Goal: Navigation & Orientation: Understand site structure

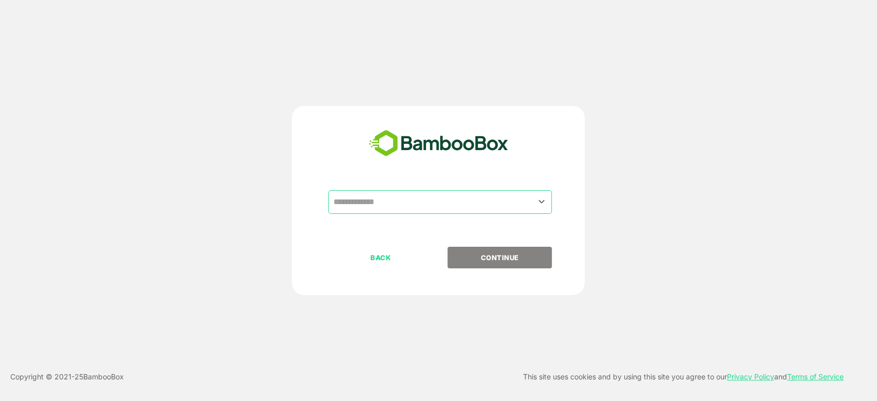
click at [432, 203] on input "text" at bounding box center [439, 202] width 219 height 20
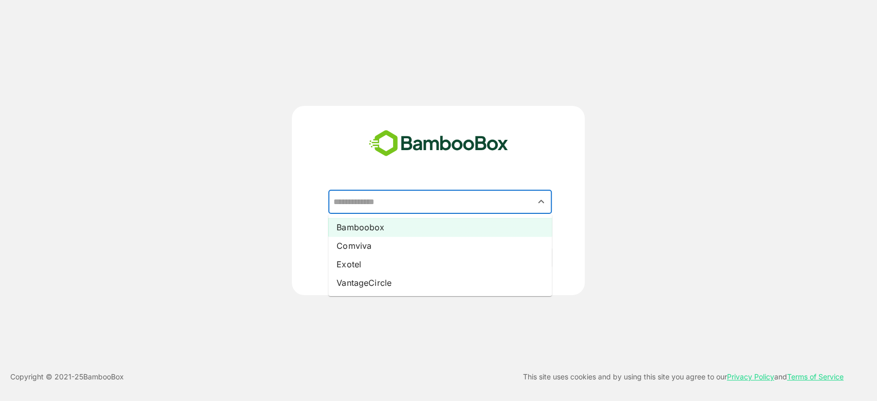
click at [414, 224] on li "Bamboobox" at bounding box center [440, 227] width 224 height 18
type input "*********"
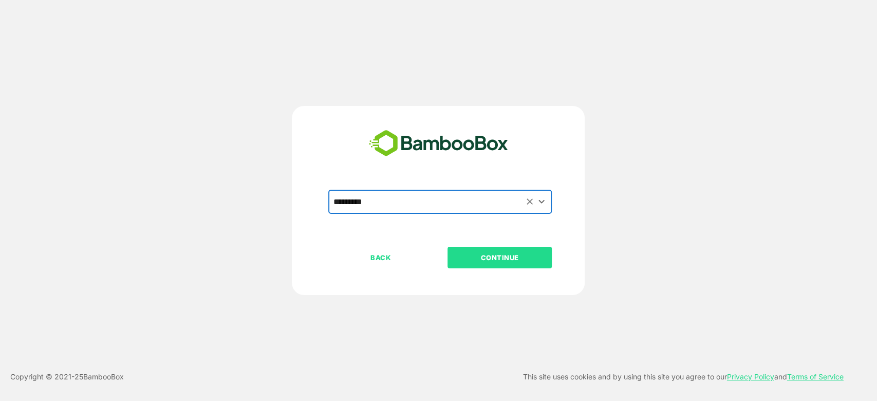
click at [482, 255] on p "CONTINUE" at bounding box center [500, 257] width 103 height 11
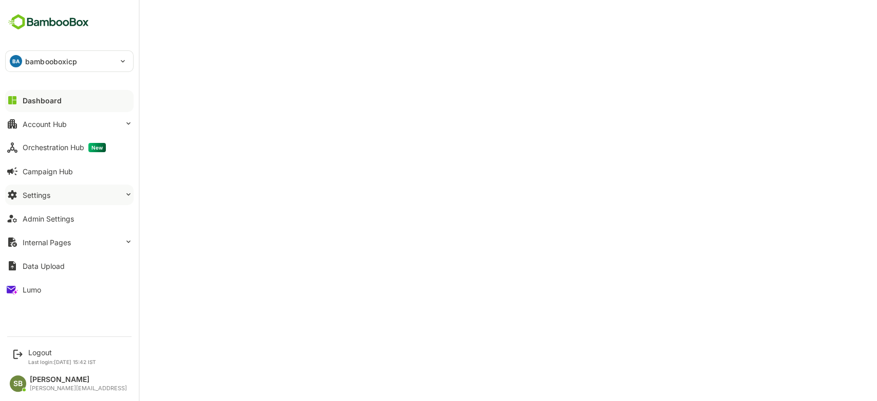
click at [120, 199] on button "Settings" at bounding box center [69, 194] width 128 height 21
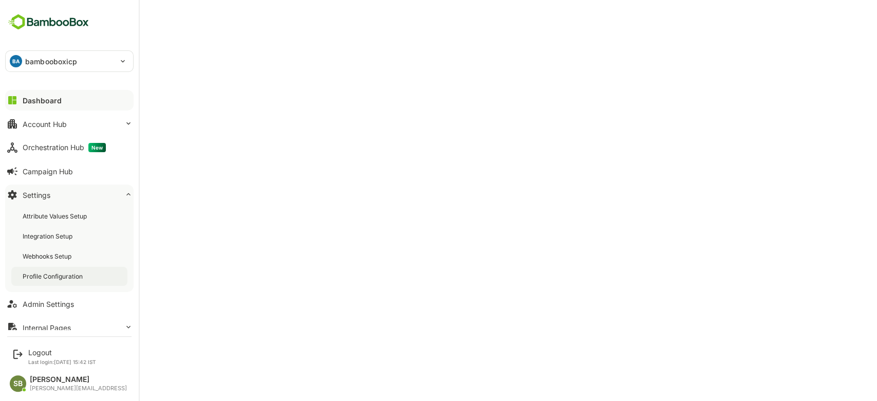
click at [69, 278] on div "Profile Configuration" at bounding box center [54, 276] width 62 height 9
click at [24, 101] on div "Dashboard" at bounding box center [41, 100] width 37 height 9
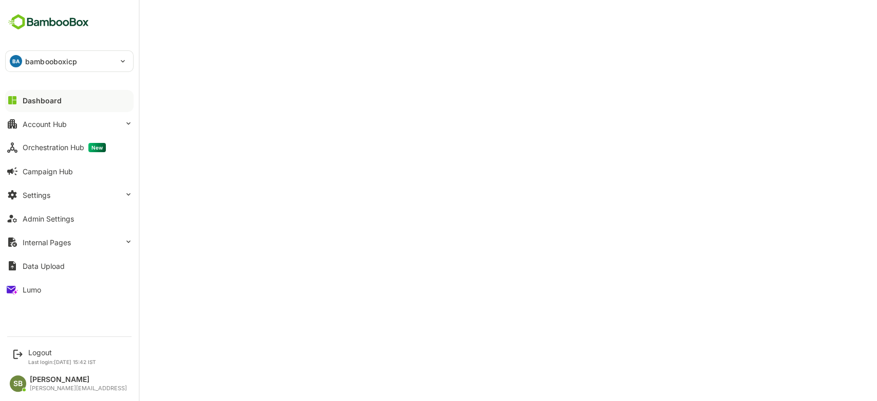
click at [61, 135] on div "Dashboard Account Hub Orchestration Hub New Campaign Hub Settings Admin Setting…" at bounding box center [69, 194] width 139 height 213
click at [71, 124] on button "Account Hub" at bounding box center [69, 124] width 128 height 21
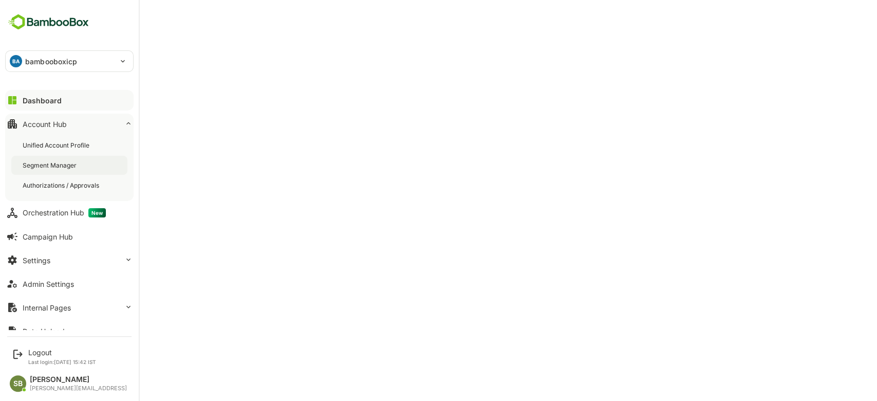
click at [73, 161] on div "Segment Manager" at bounding box center [51, 165] width 56 height 9
click at [66, 97] on button "Dashboard" at bounding box center [69, 100] width 128 height 21
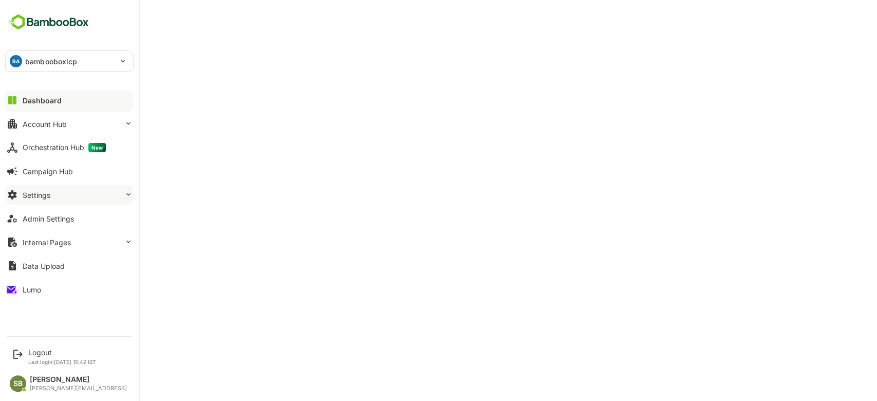
click at [78, 197] on button "Settings" at bounding box center [69, 194] width 128 height 21
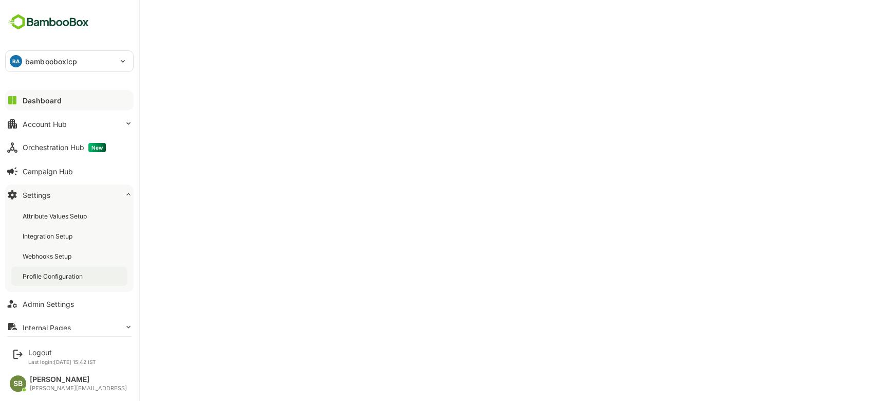
click at [70, 278] on div "Profile Configuration" at bounding box center [54, 276] width 62 height 9
click at [43, 105] on button "Dashboard" at bounding box center [69, 100] width 128 height 21
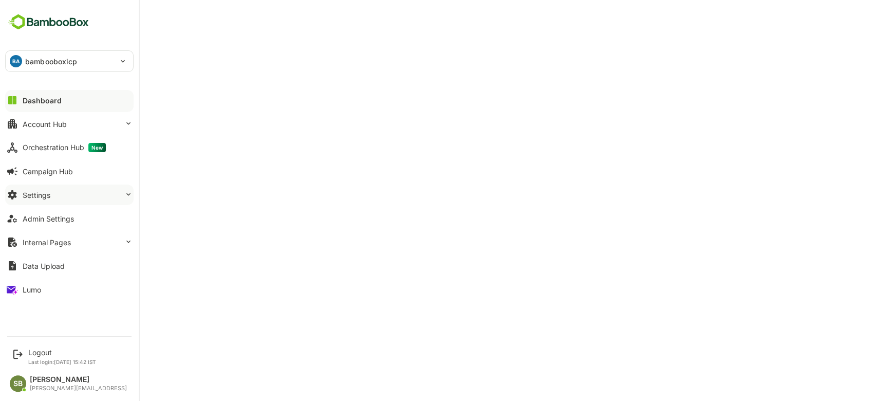
click at [122, 201] on button "Settings" at bounding box center [69, 194] width 128 height 21
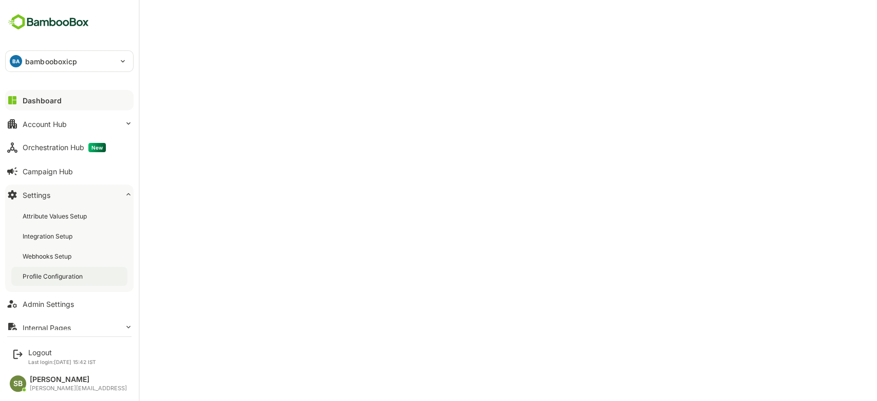
click at [92, 277] on div "Profile Configuration" at bounding box center [69, 276] width 116 height 19
click at [75, 101] on button "Dashboard" at bounding box center [69, 100] width 128 height 21
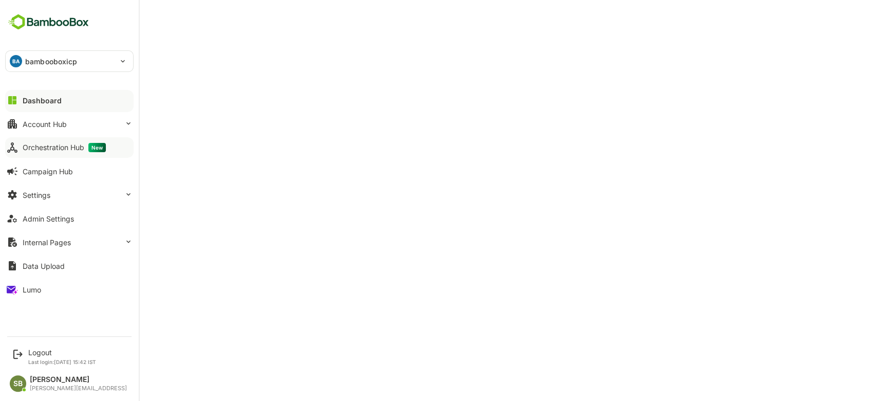
click at [65, 145] on div "Orchestration Hub New" at bounding box center [64, 147] width 83 height 9
click at [127, 127] on div at bounding box center [128, 124] width 8 height 10
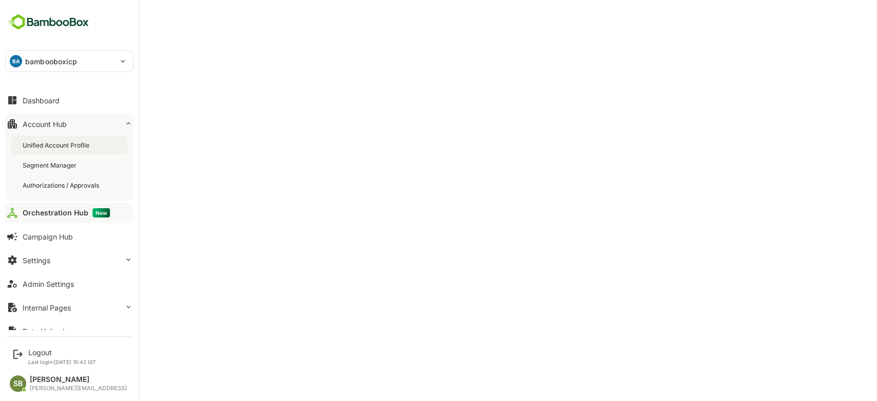
click at [82, 143] on div "Unified Account Profile" at bounding box center [57, 145] width 69 height 9
drag, startPoint x: 65, startPoint y: 230, endPoint x: 105, endPoint y: 234, distance: 39.8
click at [65, 230] on button "Campaign Hub" at bounding box center [69, 236] width 128 height 21
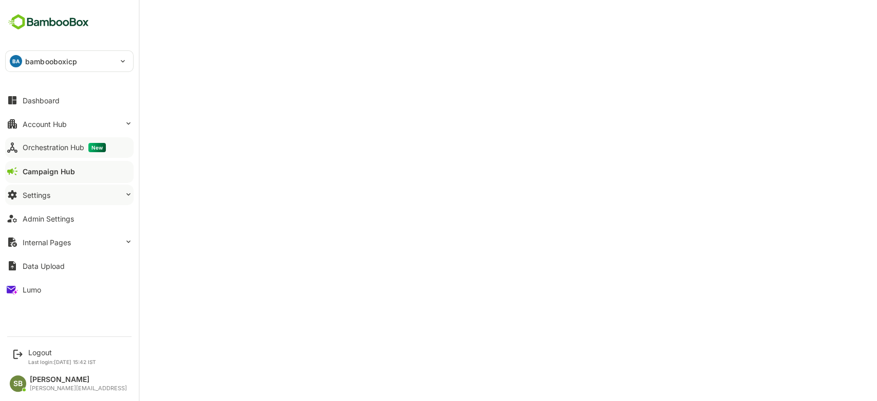
click at [101, 199] on button "Settings" at bounding box center [69, 194] width 128 height 21
click at [106, 191] on button "Settings" at bounding box center [69, 194] width 128 height 21
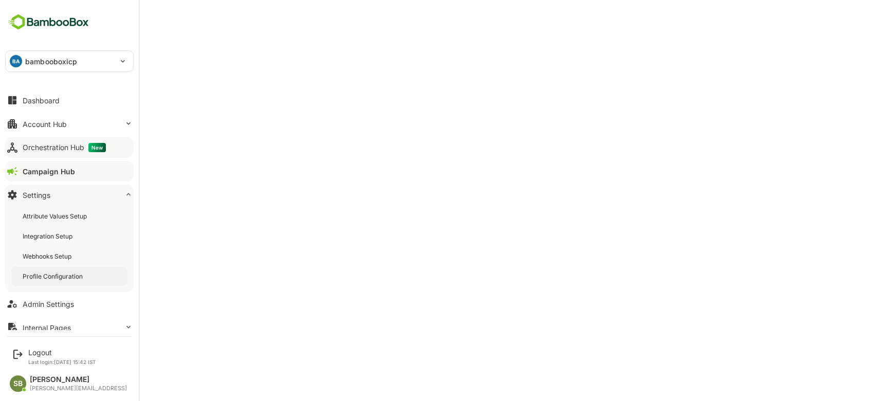
click at [69, 277] on div "Profile Configuration" at bounding box center [54, 276] width 62 height 9
click at [75, 151] on div "Orchestration Hub New" at bounding box center [64, 147] width 83 height 9
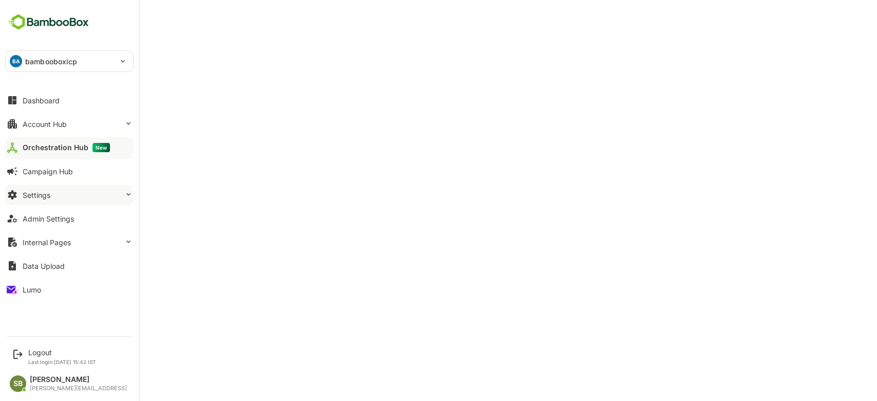
click at [104, 201] on button "Settings" at bounding box center [69, 194] width 128 height 21
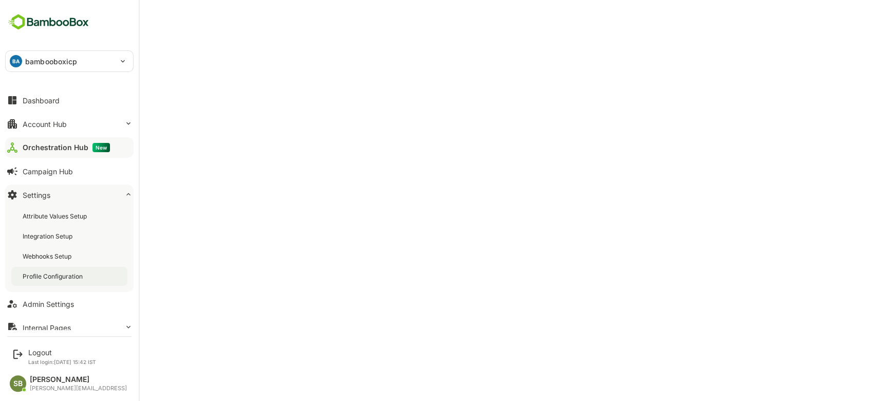
click at [55, 278] on div "Profile Configuration" at bounding box center [54, 276] width 62 height 9
